Goal: Information Seeking & Learning: Learn about a topic

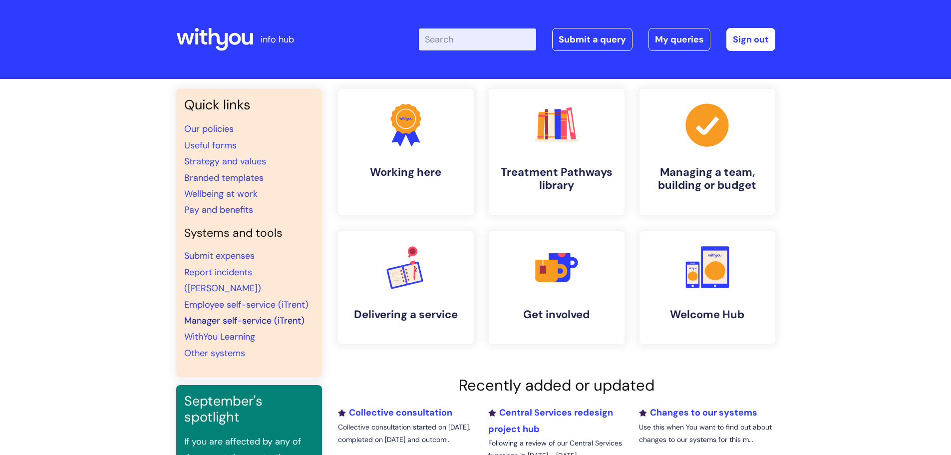
click at [256, 315] on link "Manager self-service (iTrent)" at bounding box center [244, 321] width 120 height 12
click at [218, 299] on link "Employee self-service (iTrent)" at bounding box center [246, 305] width 124 height 12
click at [222, 208] on link "Pay and benefits" at bounding box center [218, 210] width 69 height 12
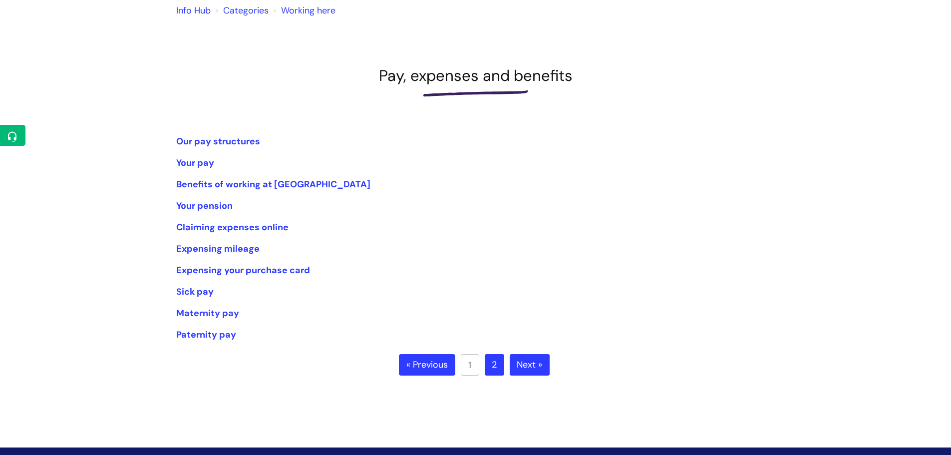
scroll to position [100, 0]
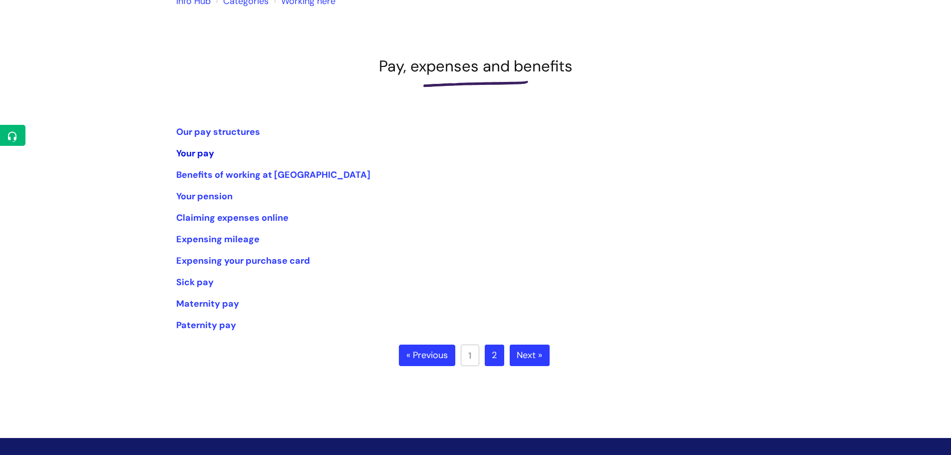
click at [192, 157] on link "Your pay" at bounding box center [195, 153] width 38 height 12
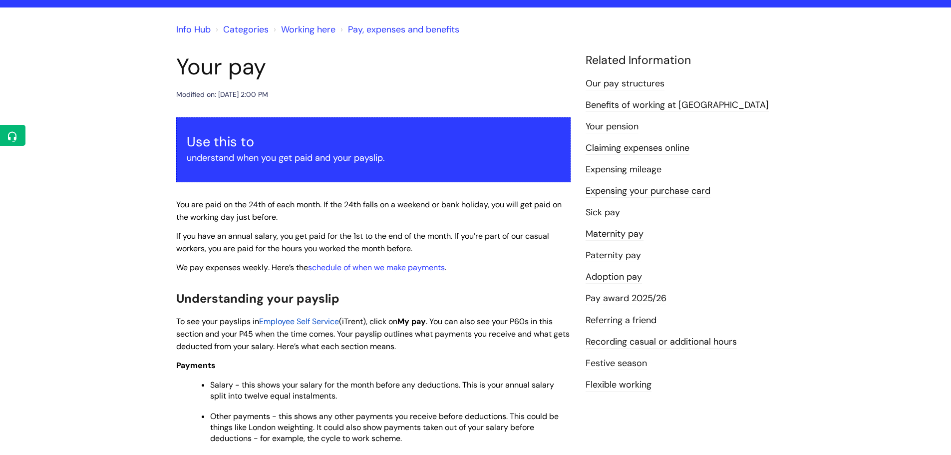
scroll to position [21, 0]
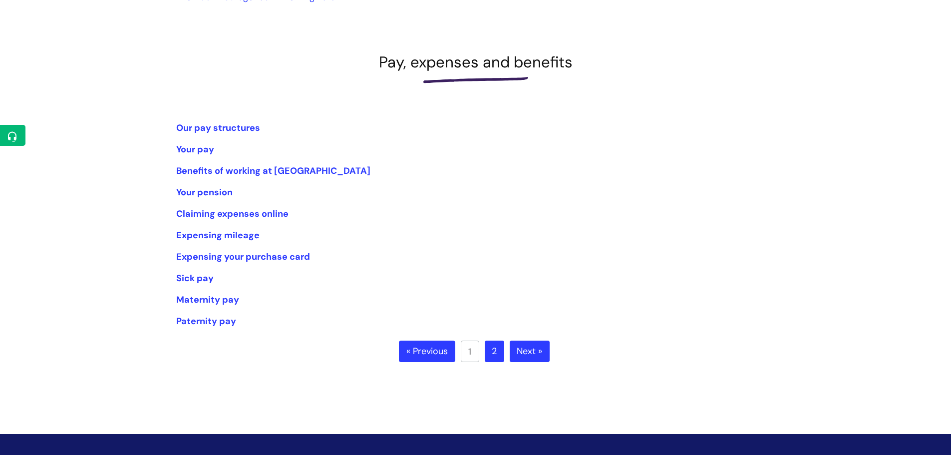
scroll to position [79, 0]
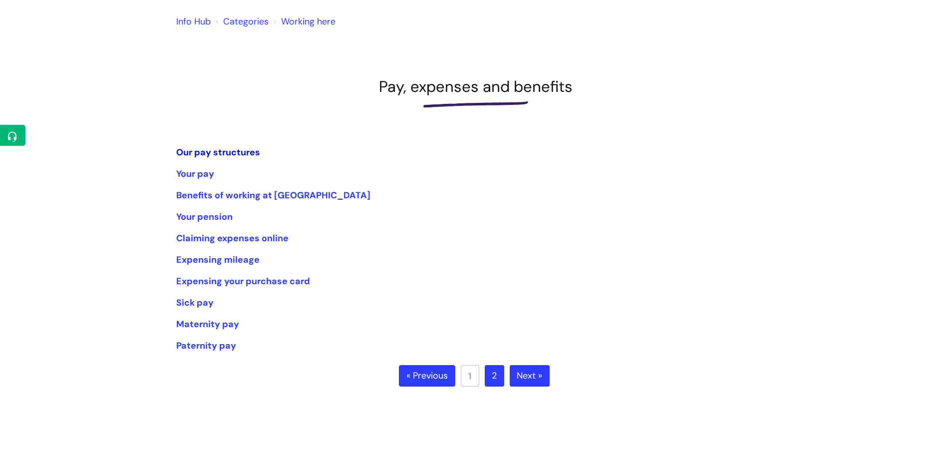
click at [208, 151] on link "Our pay structures" at bounding box center [218, 152] width 84 height 12
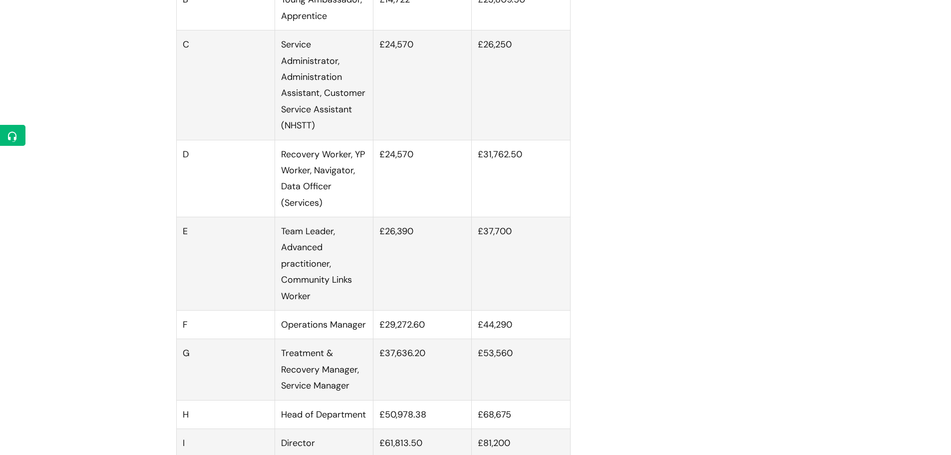
scroll to position [749, 0]
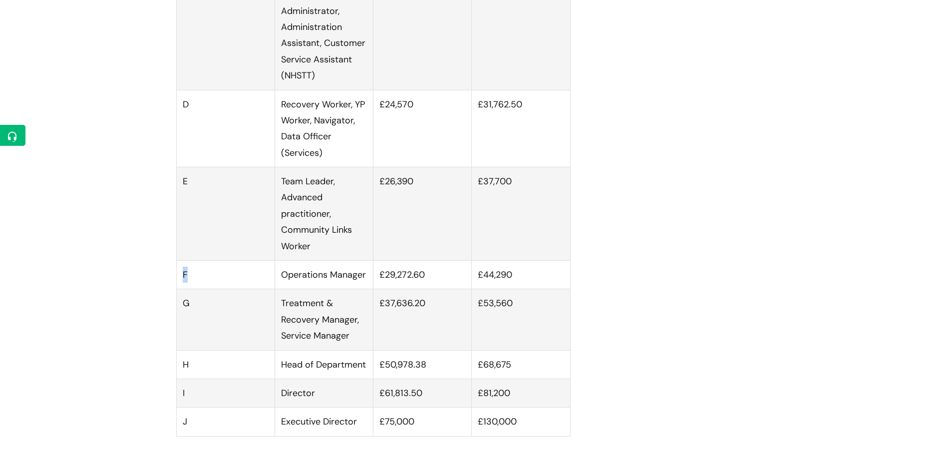
drag, startPoint x: 193, startPoint y: 291, endPoint x: 178, endPoint y: 289, distance: 15.6
click at [178, 289] on td "F" at bounding box center [225, 275] width 98 height 28
click at [194, 289] on td "F" at bounding box center [225, 275] width 98 height 28
drag, startPoint x: 192, startPoint y: 289, endPoint x: 177, endPoint y: 287, distance: 14.6
click at [177, 287] on td "F" at bounding box center [225, 275] width 98 height 28
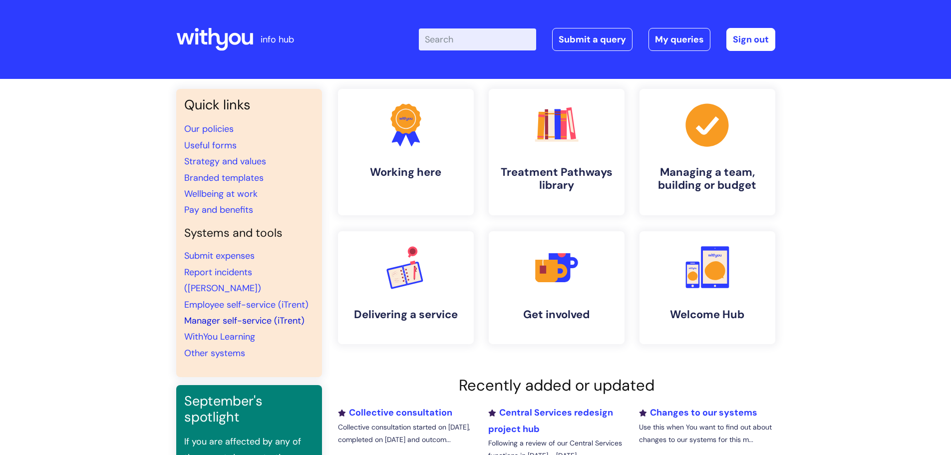
click at [206, 315] on link "Manager self-service (iTrent)" at bounding box center [244, 321] width 120 height 12
